Goal: Task Accomplishment & Management: Manage account settings

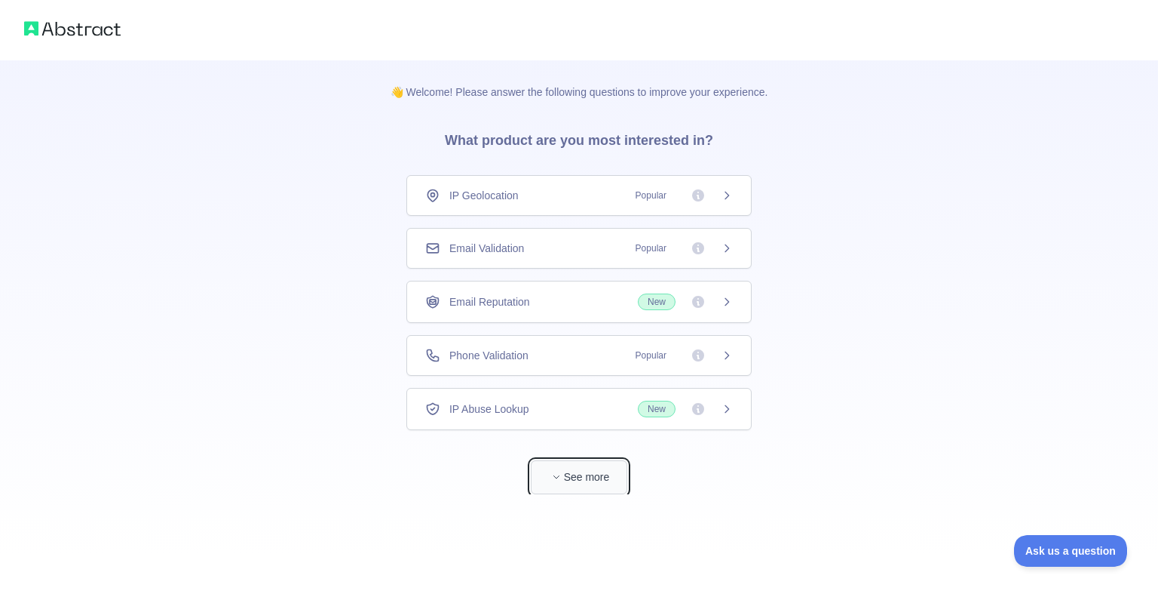
click at [584, 479] on button "See more" at bounding box center [579, 477] width 97 height 34
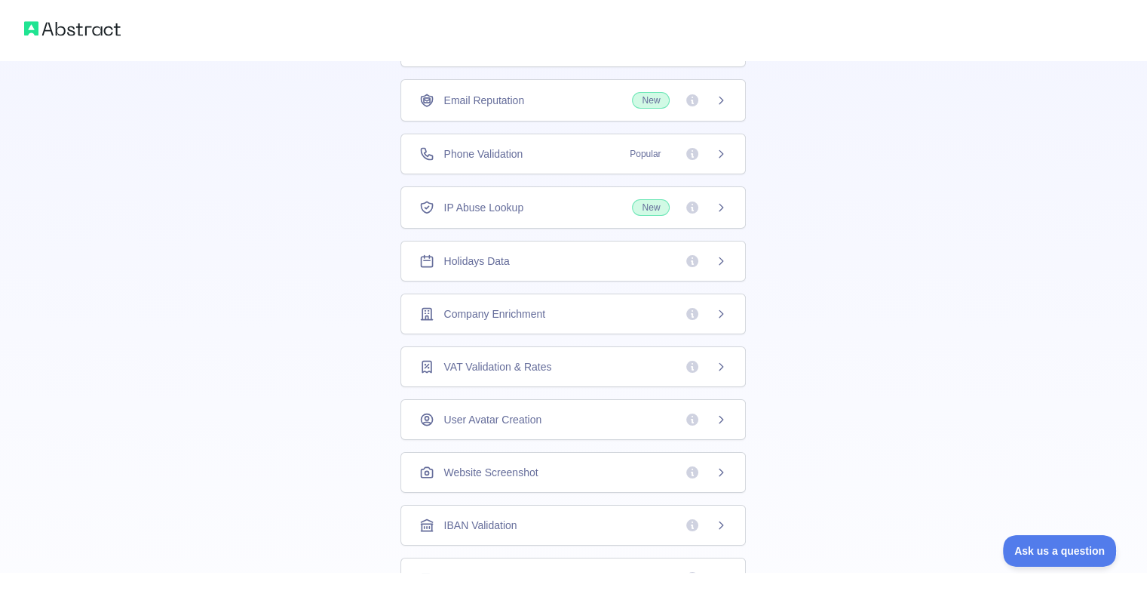
scroll to position [154, 0]
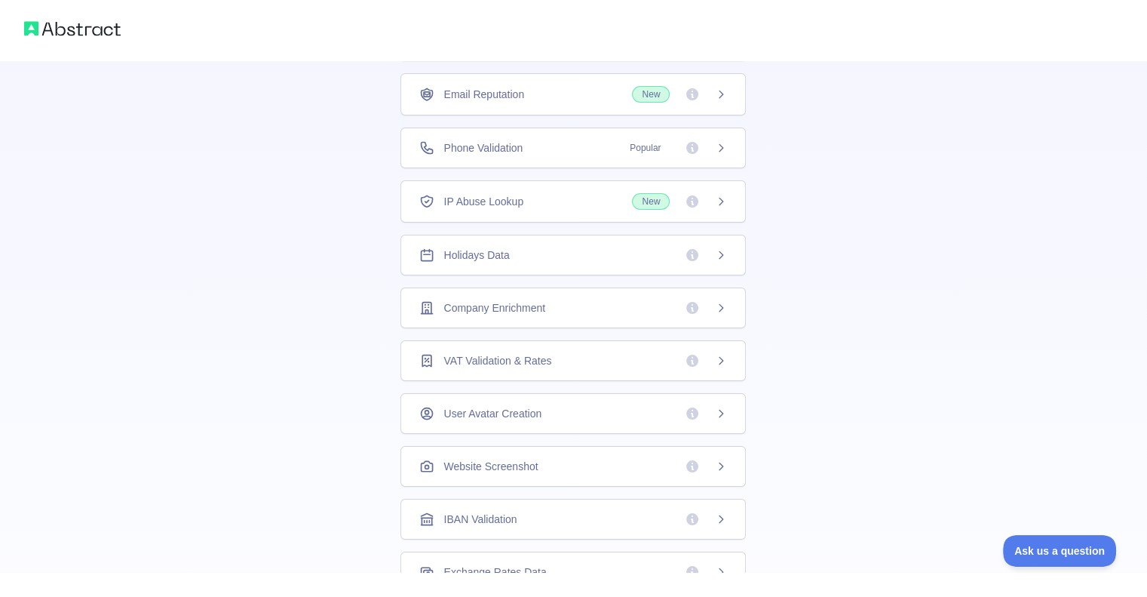
click at [604, 249] on div "Holidays Data" at bounding box center [573, 254] width 308 height 15
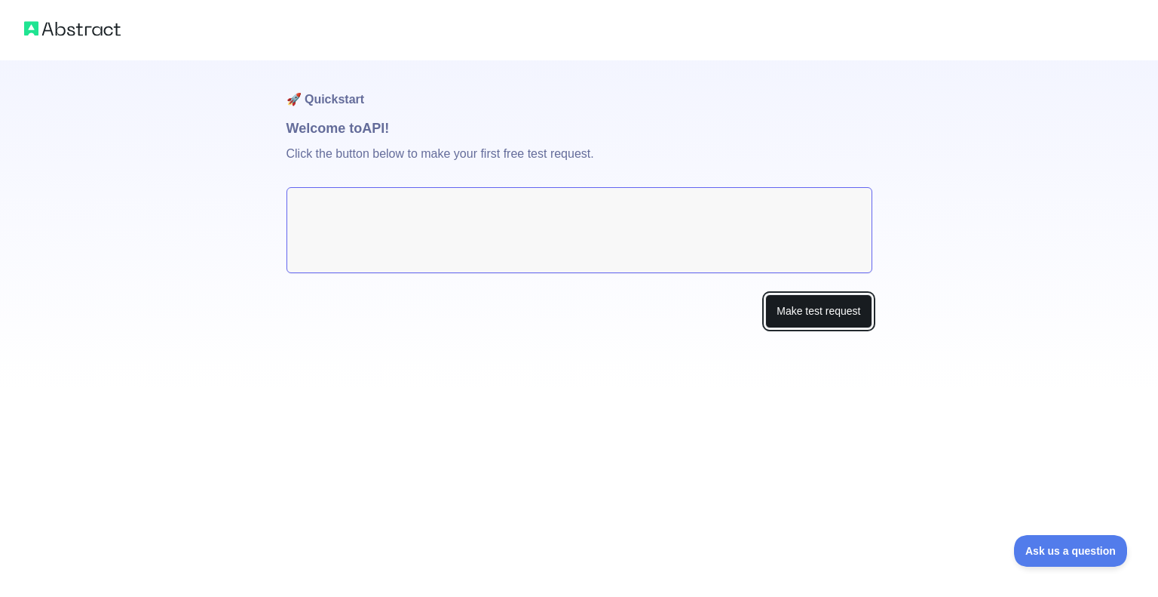
click at [798, 321] on button "Make test request" at bounding box center [818, 311] width 106 height 34
click at [570, 265] on textarea at bounding box center [580, 230] width 586 height 86
click at [552, 227] on textarea at bounding box center [580, 230] width 586 height 86
click at [802, 316] on button "Make test request" at bounding box center [818, 311] width 106 height 34
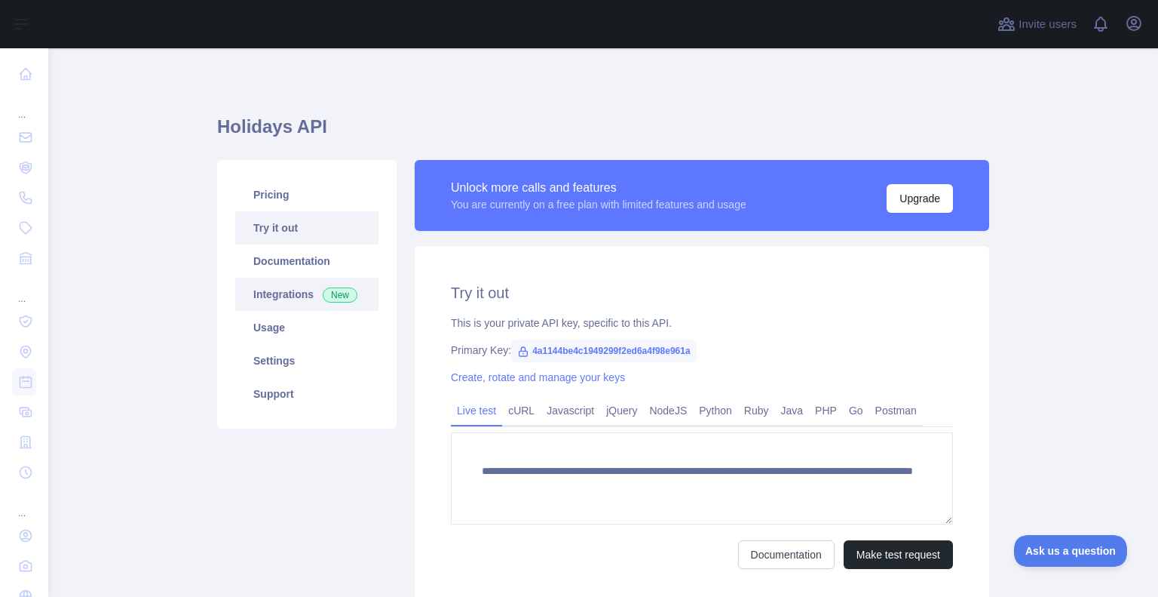
click at [290, 296] on link "Integrations New" at bounding box center [306, 294] width 143 height 33
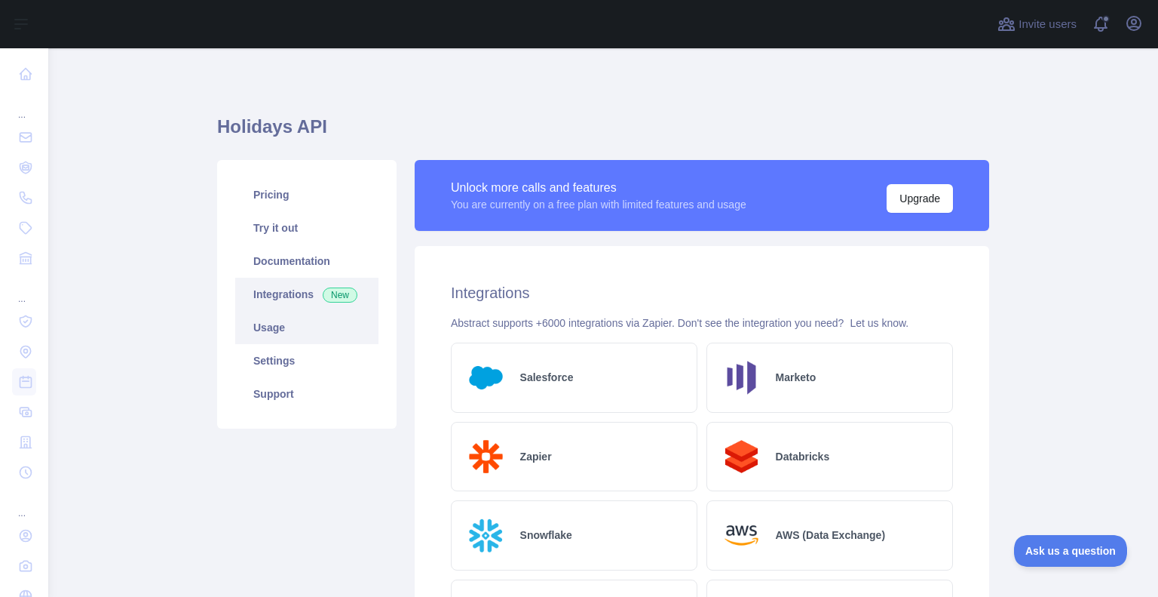
click at [281, 332] on link "Usage" at bounding box center [306, 327] width 143 height 33
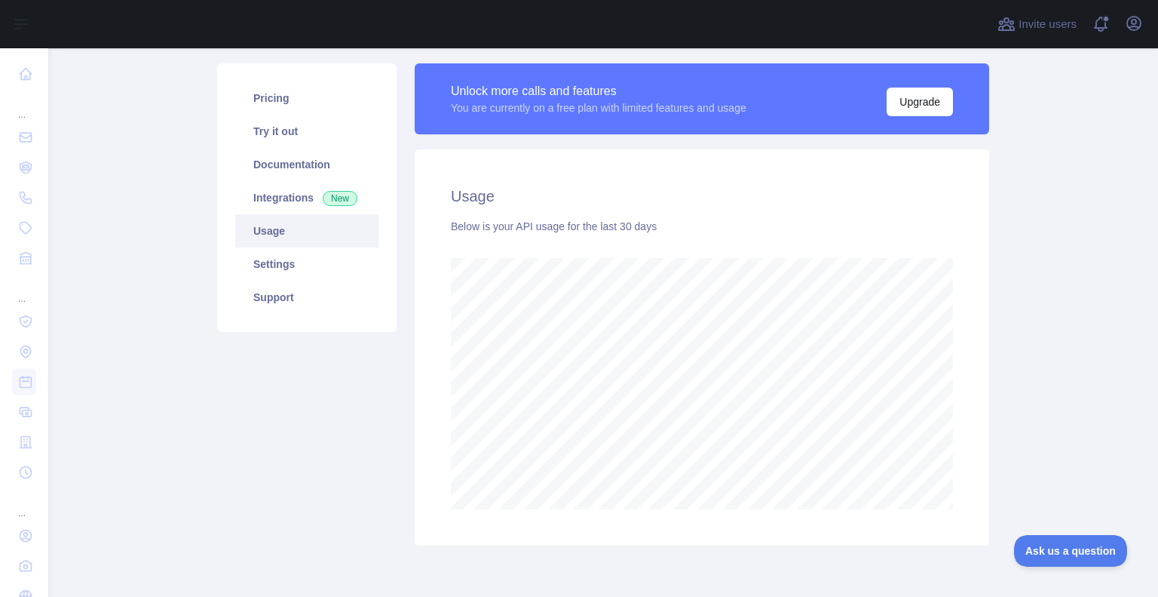
scroll to position [100, 0]
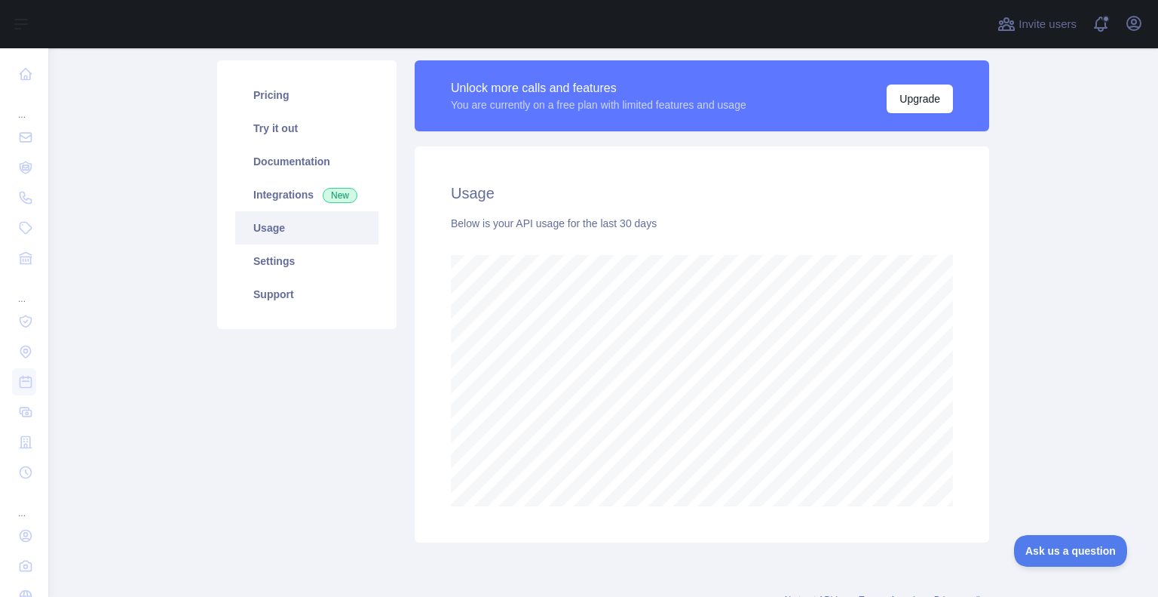
click at [287, 232] on link "Usage" at bounding box center [306, 227] width 143 height 33
click at [284, 263] on link "Settings" at bounding box center [306, 260] width 143 height 33
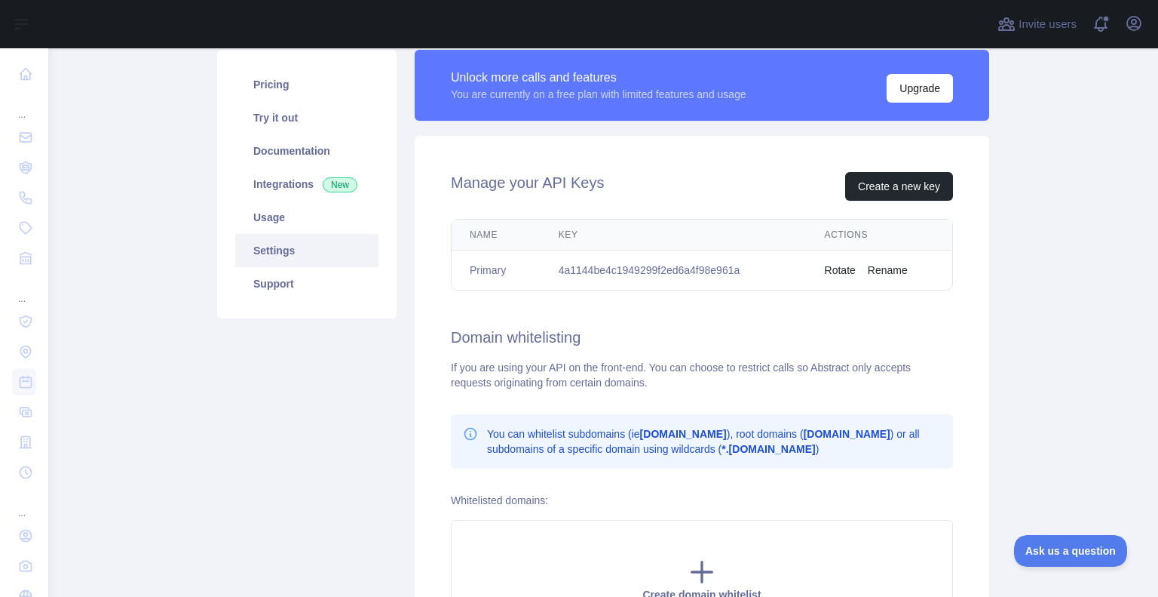
scroll to position [112, 0]
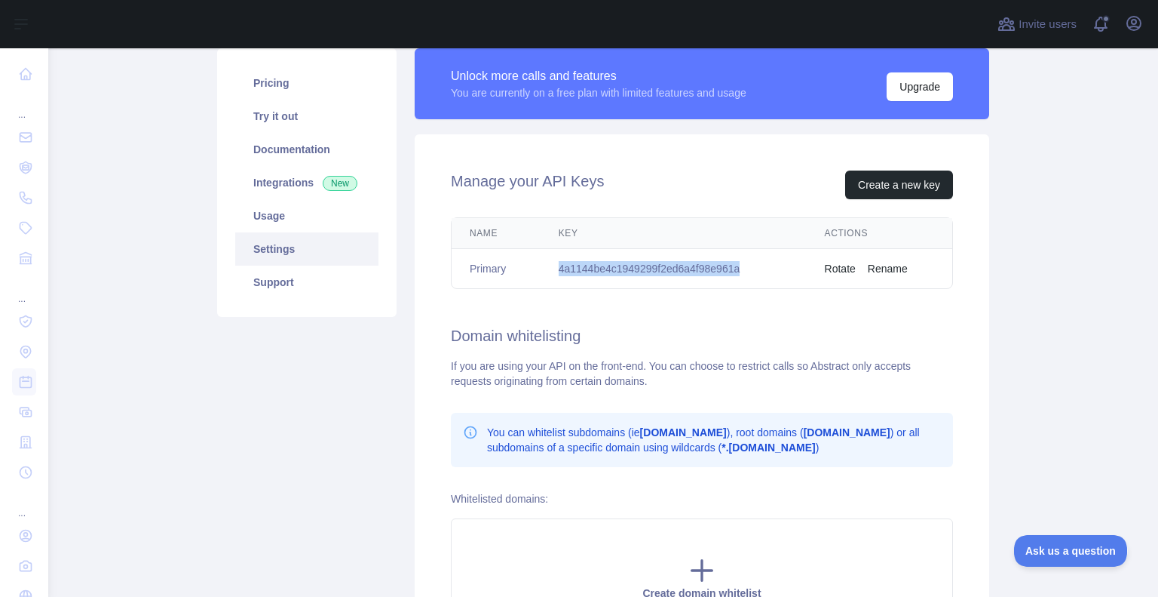
drag, startPoint x: 735, startPoint y: 270, endPoint x: 531, endPoint y: 284, distance: 204.8
click at [531, 284] on tr "Primary 4a1144be4c1949299f2ed6a4f98e961a Rotate Rename" at bounding box center [702, 269] width 501 height 40
copy tr "4a1144be4c1949299f2ed6a4f98e961a"
click at [655, 265] on td "4a1144be4c1949299f2ed6a4f98e961a" at bounding box center [674, 269] width 266 height 40
